Goal: Find specific page/section: Find specific page/section

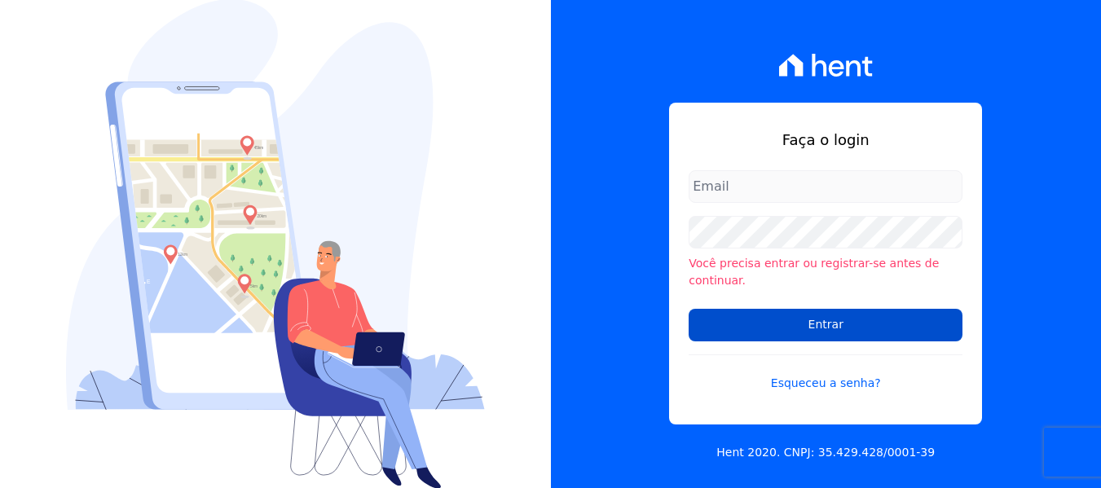
type input "[PERSON_NAME][EMAIL_ADDRESS][DOMAIN_NAME]"
click at [820, 325] on input "Entrar" at bounding box center [825, 325] width 274 height 33
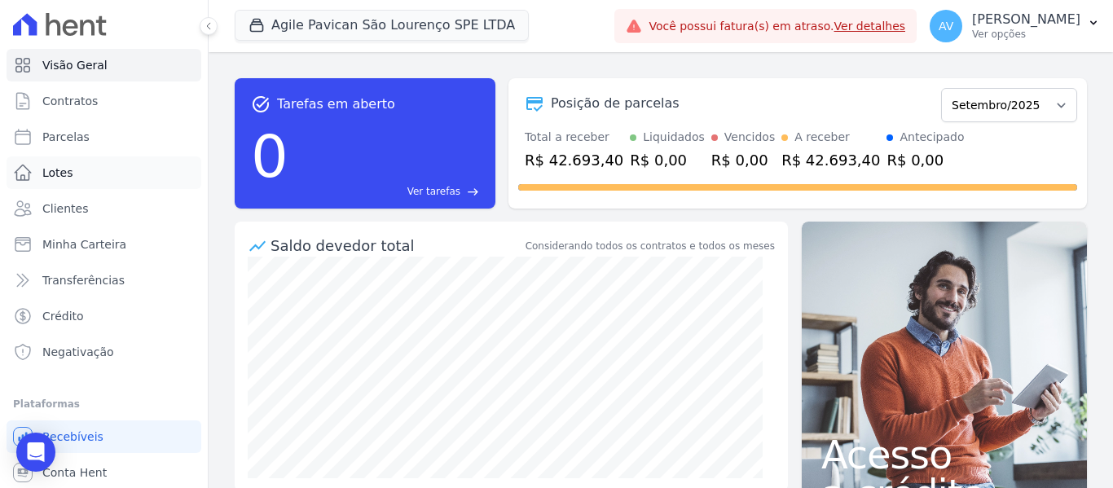
click at [103, 181] on link "Lotes" at bounding box center [104, 172] width 195 height 33
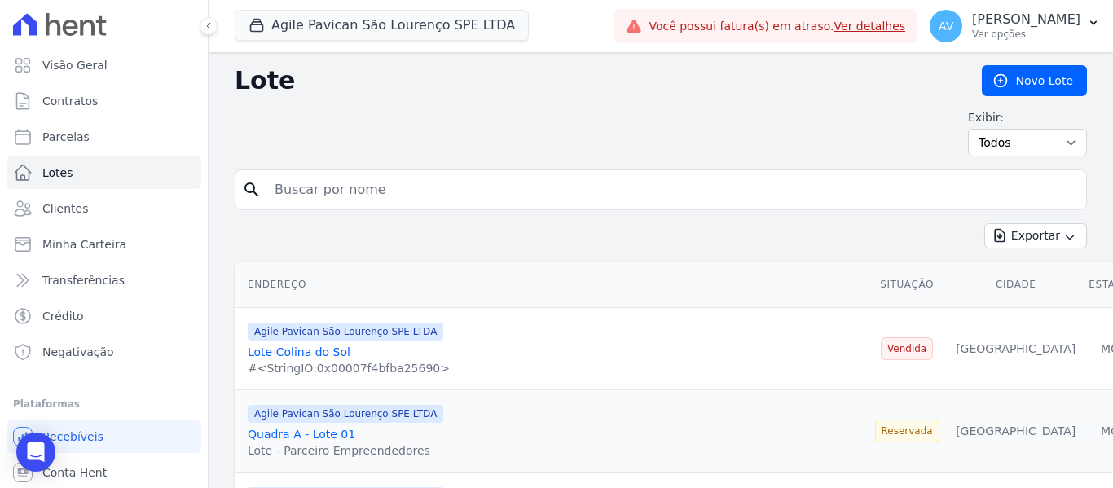
click at [333, 191] on input "search" at bounding box center [672, 190] width 815 height 33
type input "quadra F"
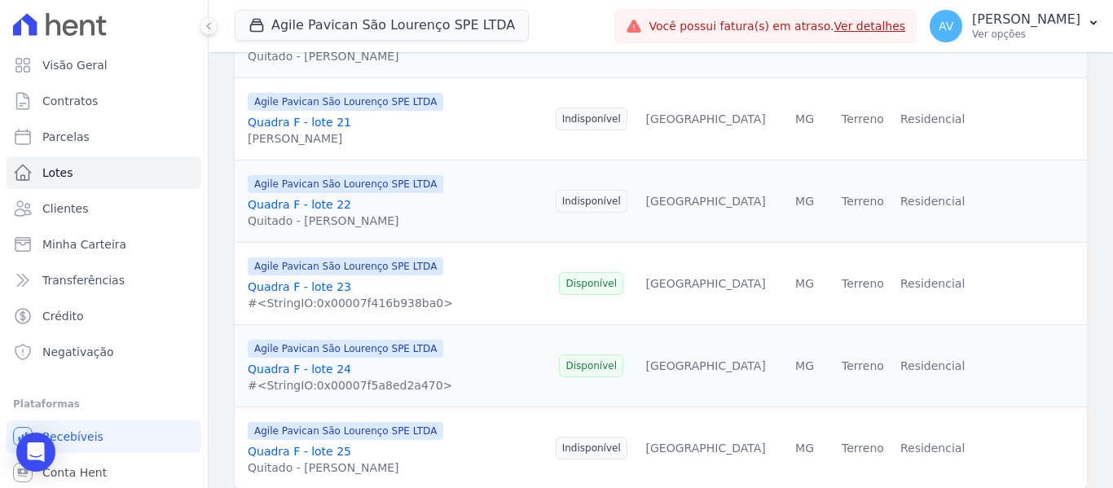
scroll to position [1916, 0]
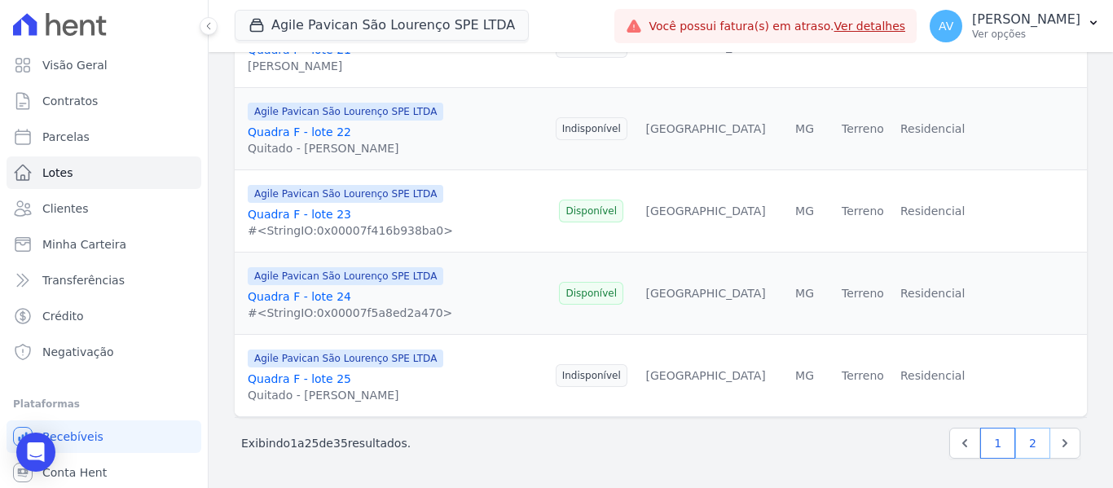
click at [1017, 452] on link "2" at bounding box center [1032, 443] width 35 height 31
click at [1018, 443] on link "2" at bounding box center [1032, 443] width 35 height 31
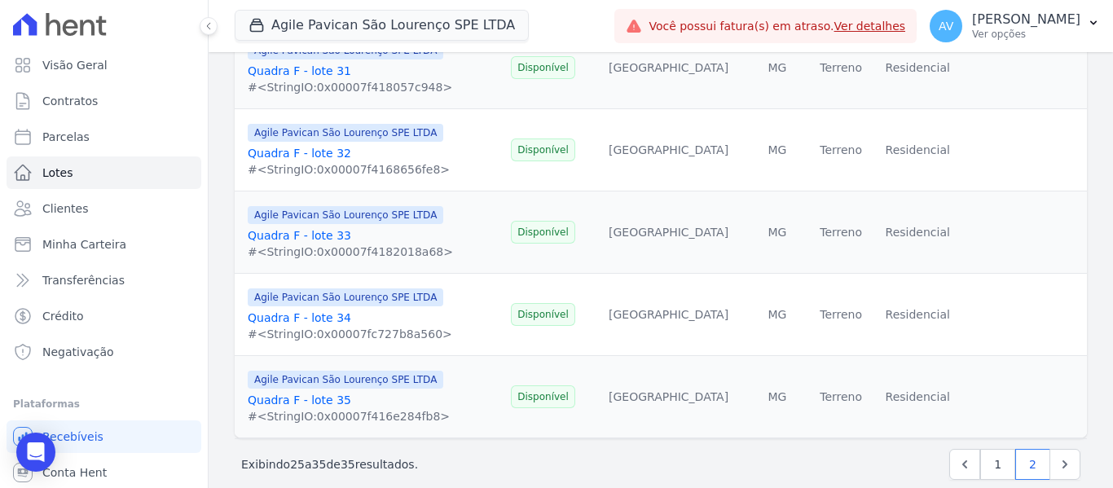
scroll to position [684, 0]
